Goal: Task Accomplishment & Management: Manage account settings

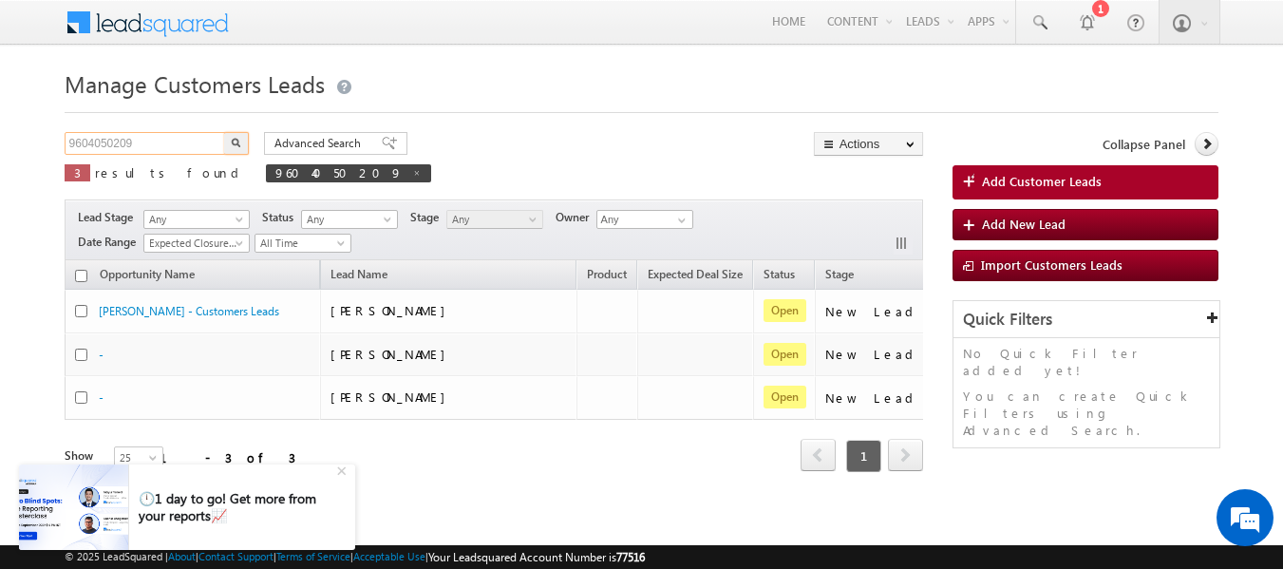
click at [116, 137] on input "9604050209" at bounding box center [146, 143] width 162 height 23
paste input "8687637737"
click at [236, 141] on img "button" at bounding box center [236, 142] width 9 height 9
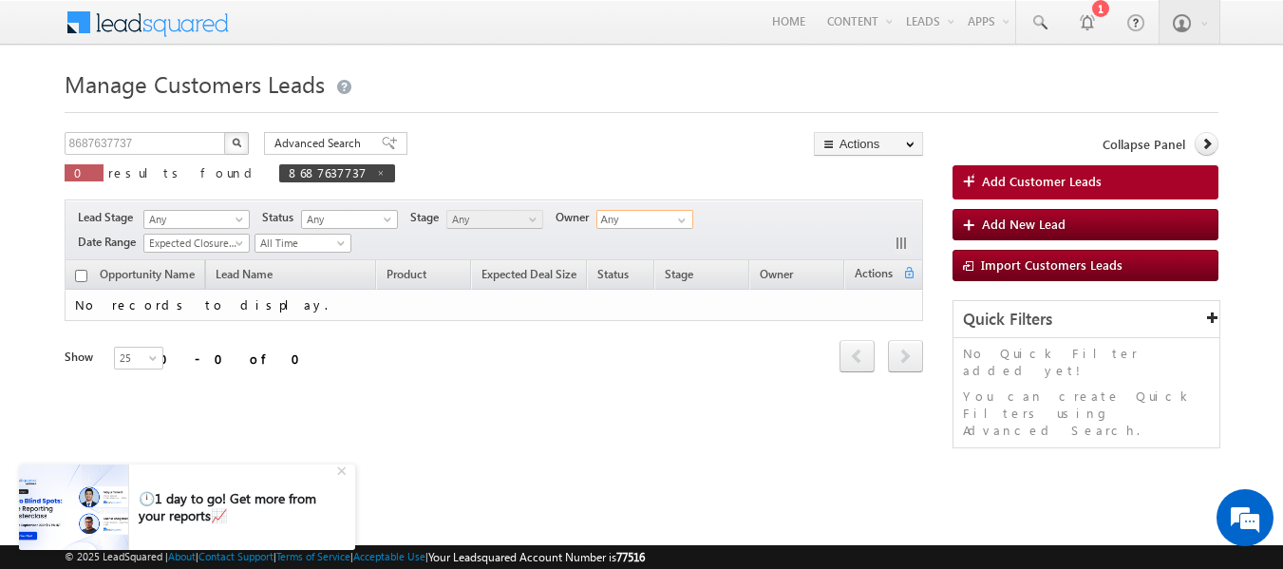
click at [662, 221] on input "Any" at bounding box center [644, 219] width 97 height 19
click at [686, 221] on span at bounding box center [681, 220] width 15 height 15
click at [464, 172] on div "8687637737 X 0 results found 8687637737 Advanced Search Advanced search results…" at bounding box center [494, 163] width 858 height 63
click at [376, 170] on span at bounding box center [380, 172] width 9 height 9
type input "Search Customers Leads"
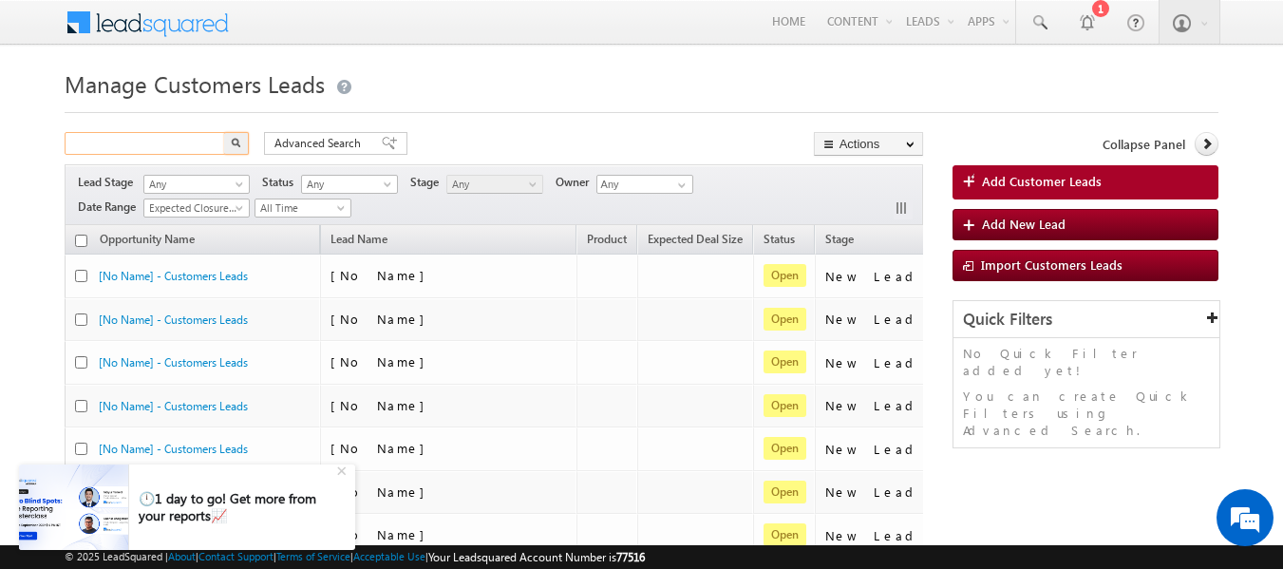
click at [139, 137] on input "text" at bounding box center [146, 143] width 162 height 23
paste input "8412011345"
type input "8412011345"
click at [234, 141] on img "button" at bounding box center [236, 142] width 9 height 9
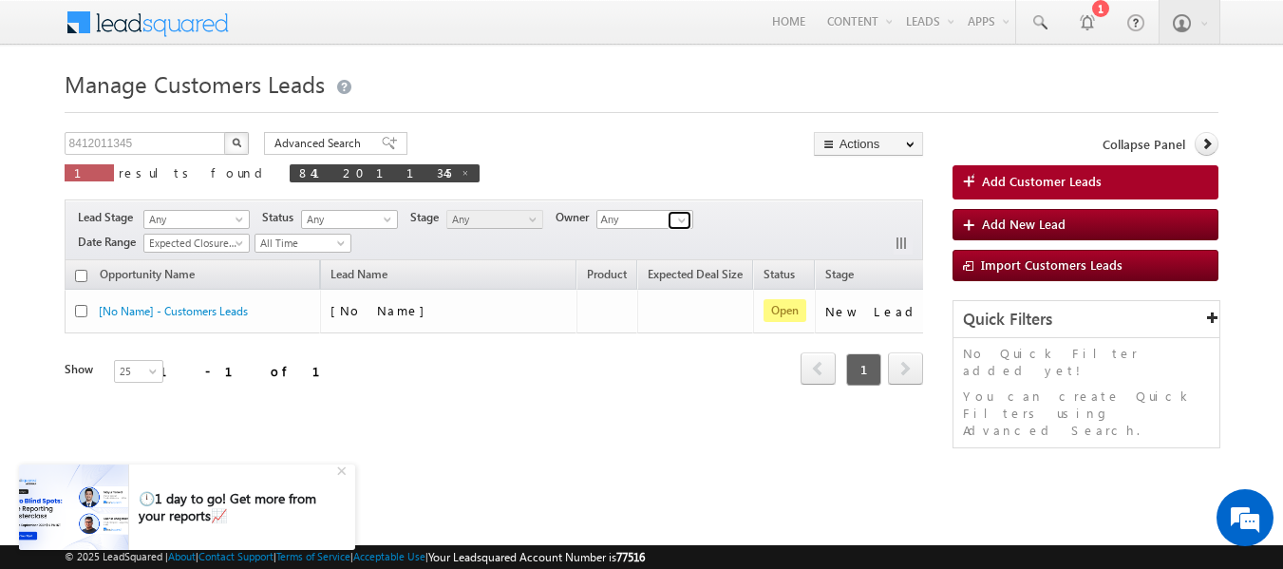
click at [686, 220] on span at bounding box center [681, 220] width 15 height 15
click at [748, 245] on div "Lead Stage Any Any Activity Type Bank Mitra Leads Builders Leads Customers Lead…" at bounding box center [494, 229] width 858 height 61
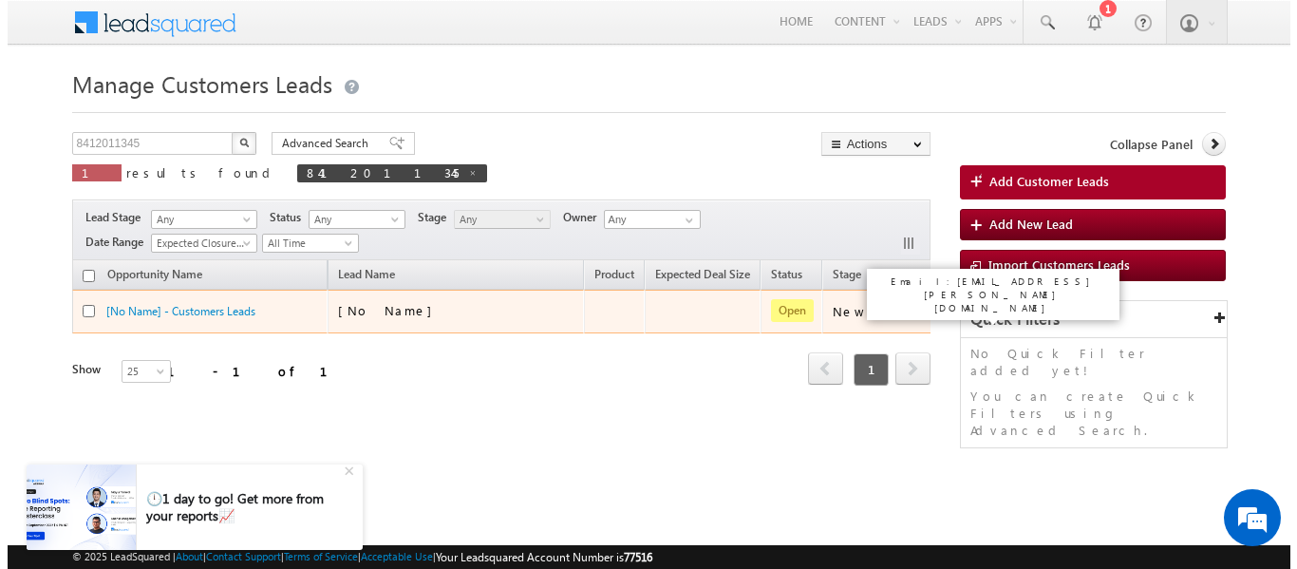
scroll to position [0, 143]
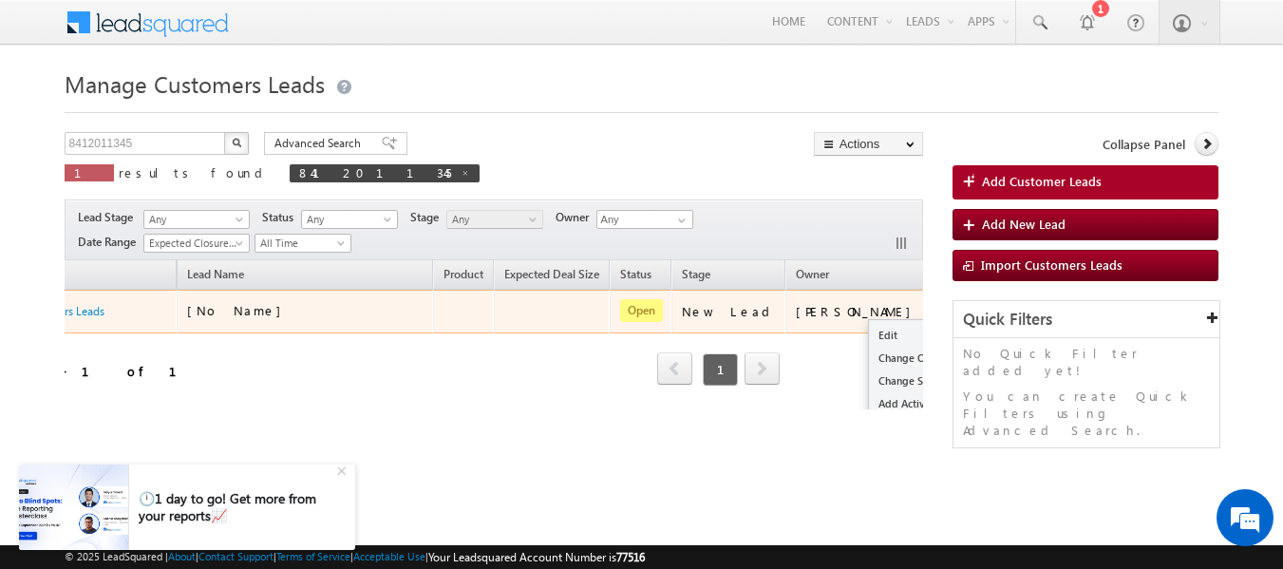
click at [945, 302] on button "button" at bounding box center [954, 310] width 19 height 19
click at [869, 354] on link "Change Owner" at bounding box center [916, 358] width 95 height 23
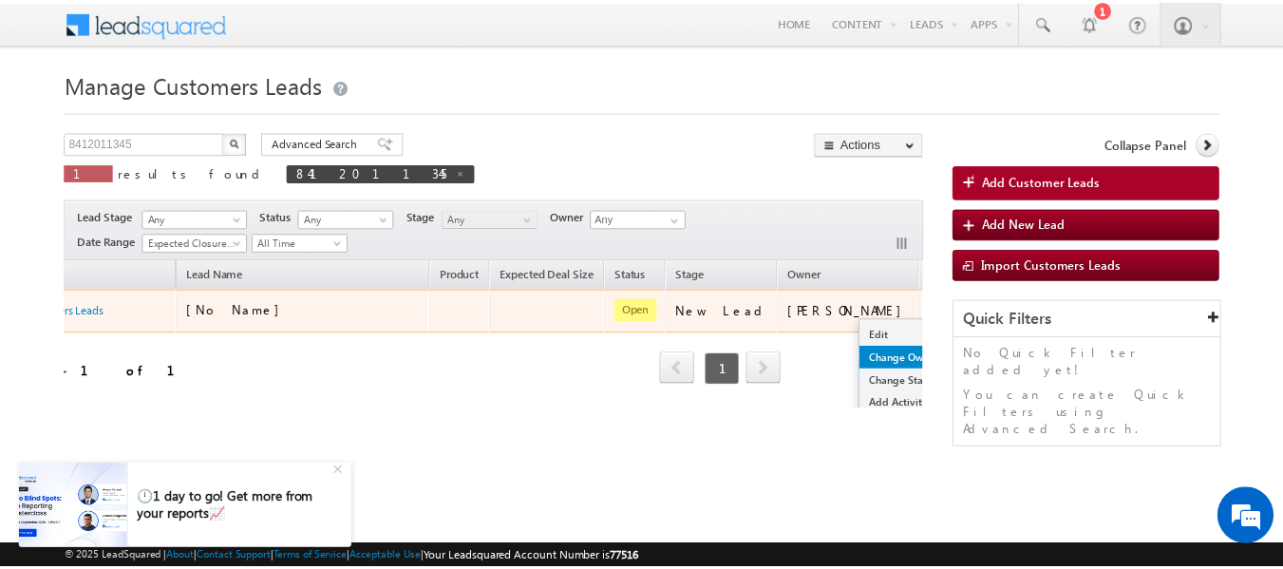
scroll to position [0, 134]
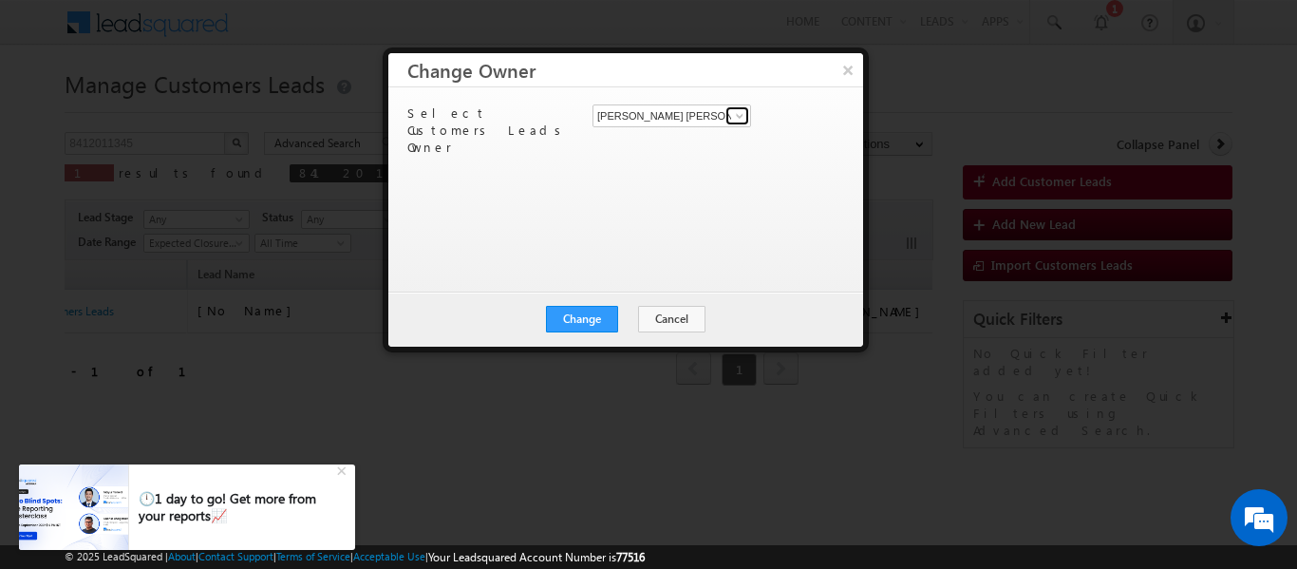
click at [742, 113] on span at bounding box center [739, 115] width 15 height 15
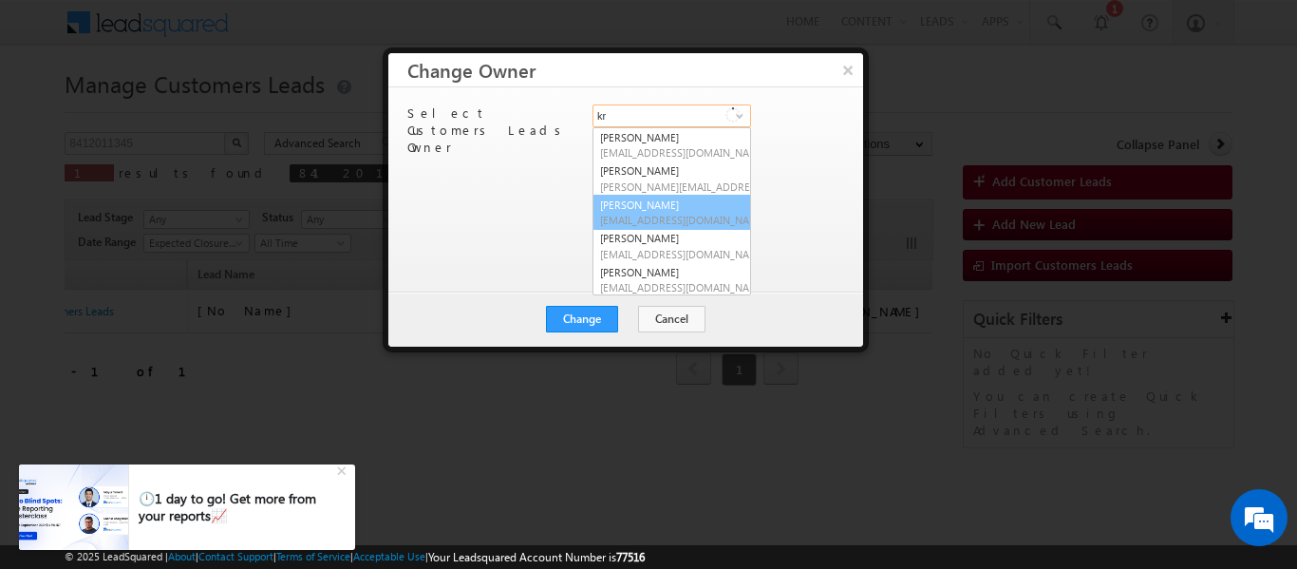
type input "k"
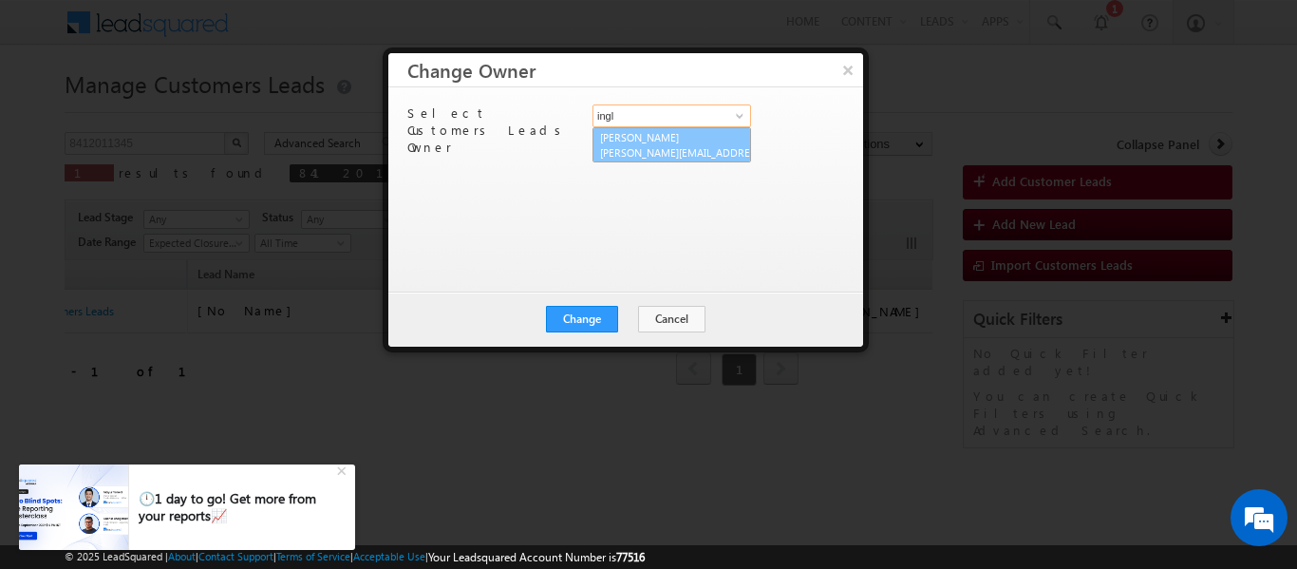
click at [653, 142] on link "[PERSON_NAME] INGLE [EMAIL_ADDRESS][PERSON_NAME][DOMAIN_NAME]" at bounding box center [671, 145] width 159 height 36
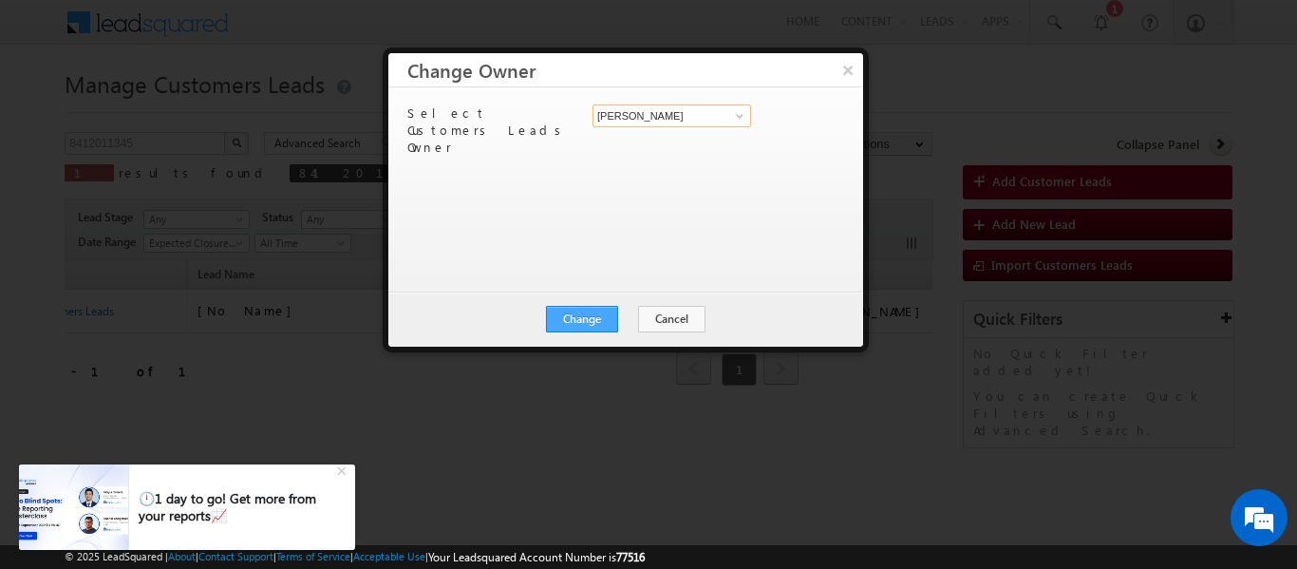
type input "[PERSON_NAME]"
click at [572, 308] on button "Change" at bounding box center [582, 319] width 72 height 27
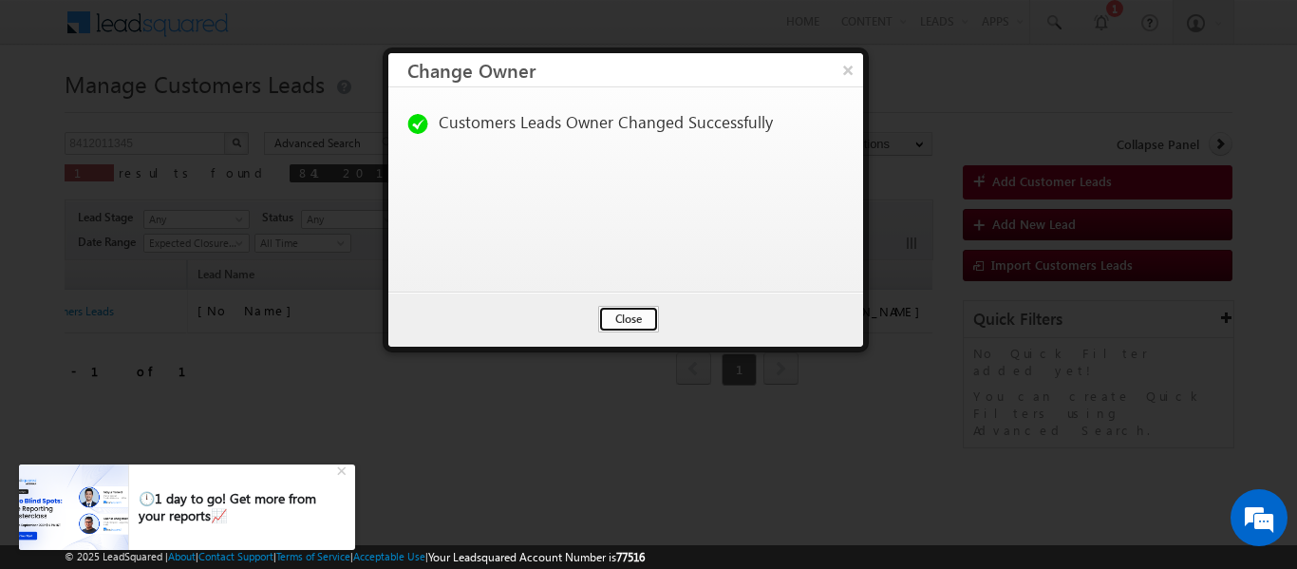
click at [619, 324] on button "Close" at bounding box center [628, 319] width 61 height 27
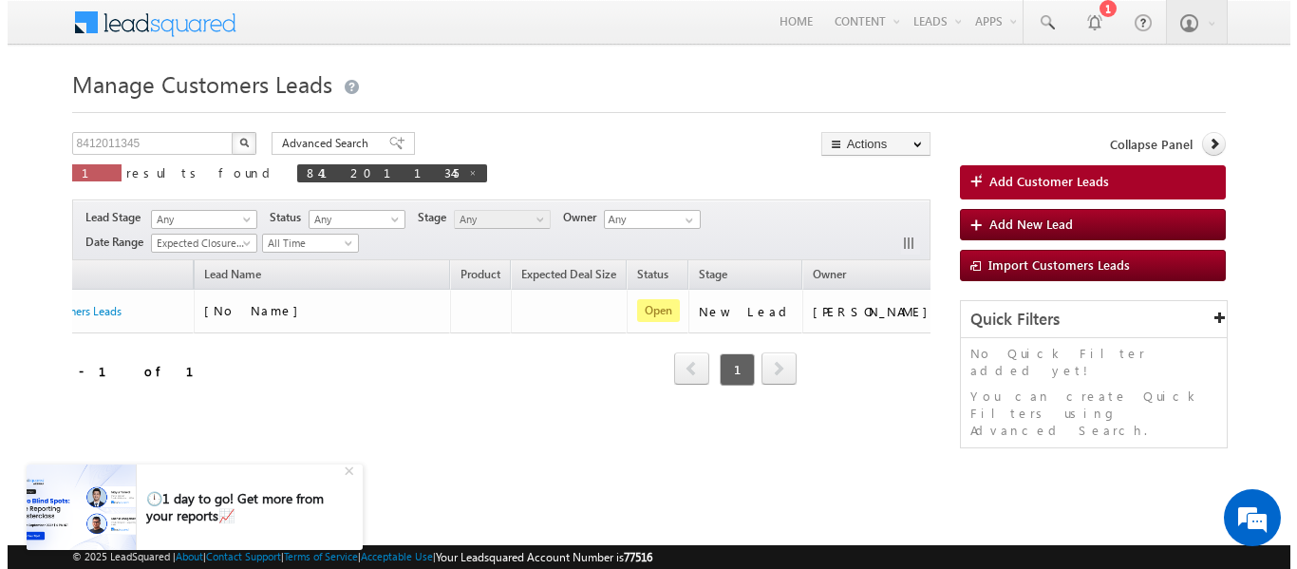
scroll to position [0, 205]
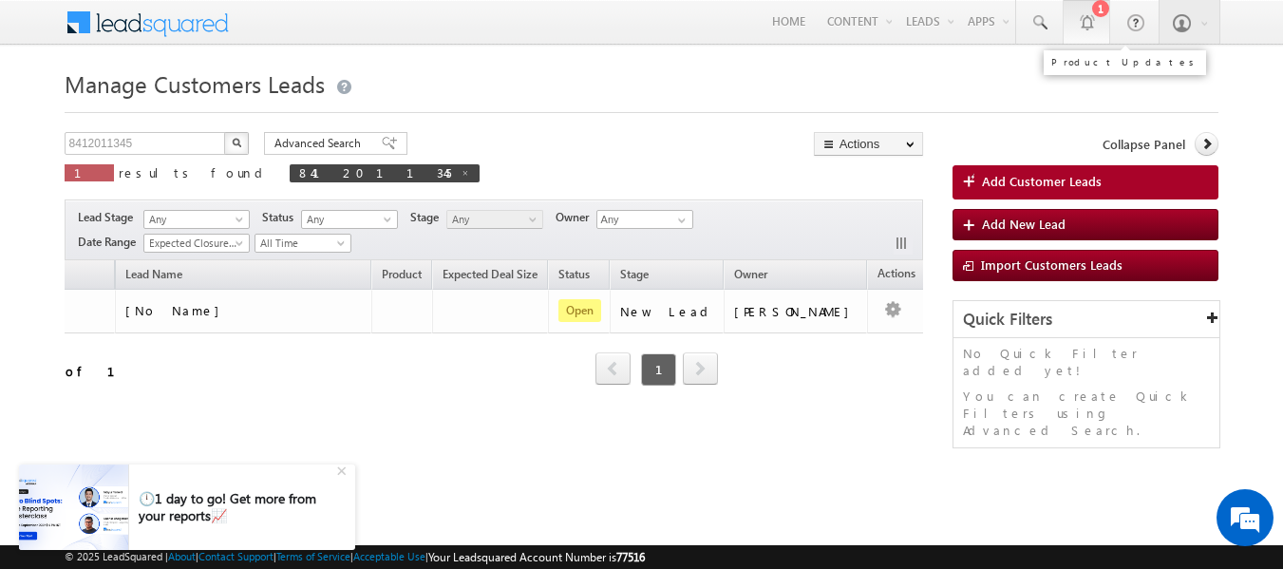
click at [1083, 20] on div at bounding box center [1086, 21] width 19 height 19
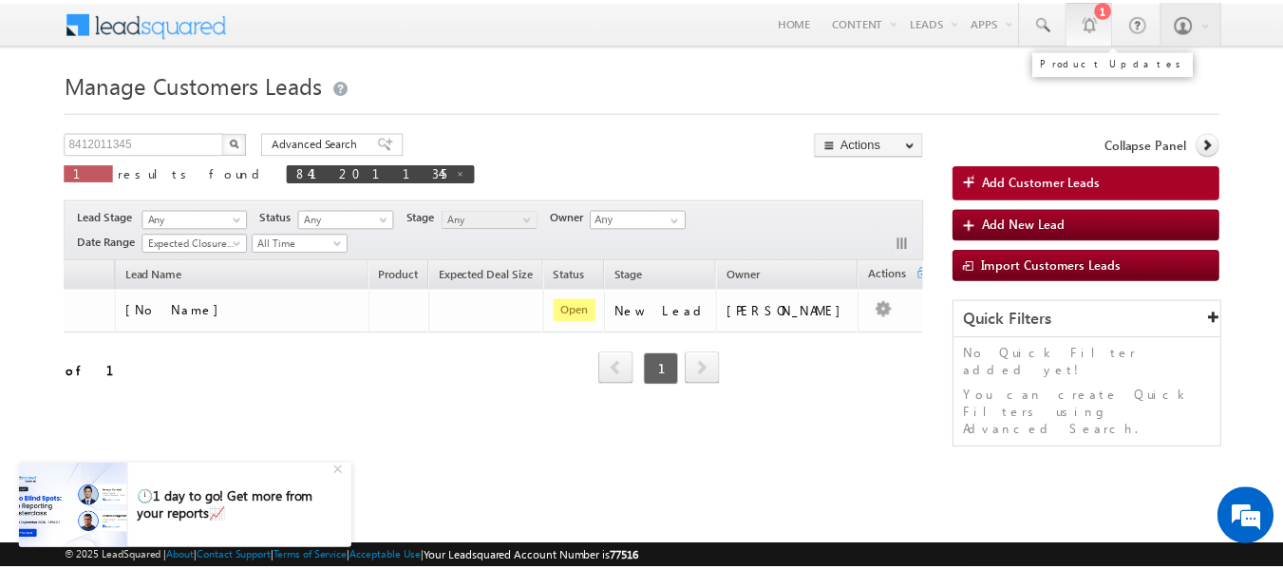
scroll to position [0, 197]
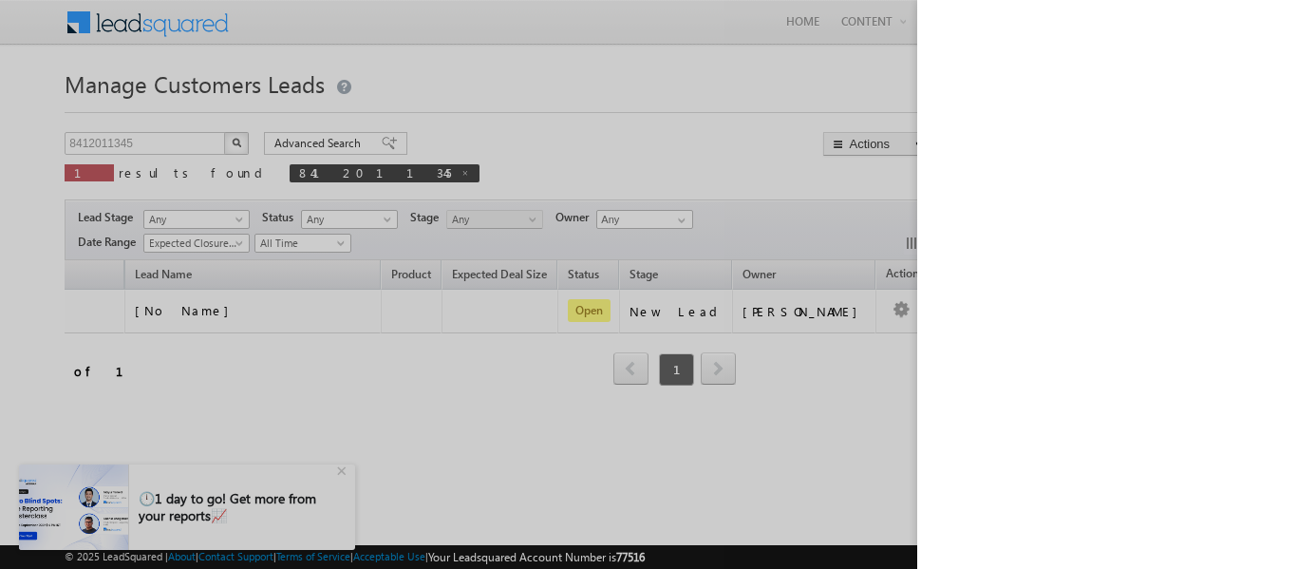
click at [619, 97] on div at bounding box center [648, 284] width 1297 height 569
